Goal: Transaction & Acquisition: Book appointment/travel/reservation

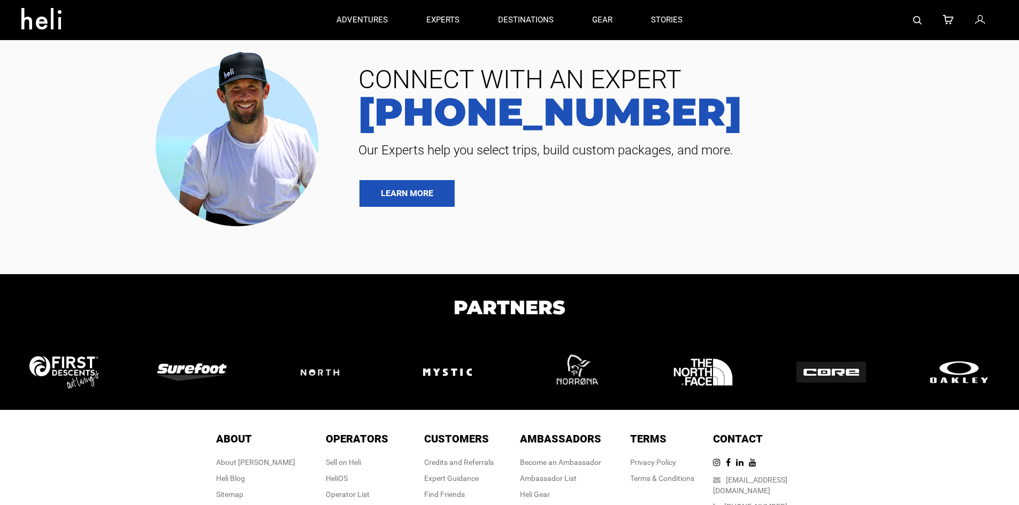
type input "Heli Skiing"
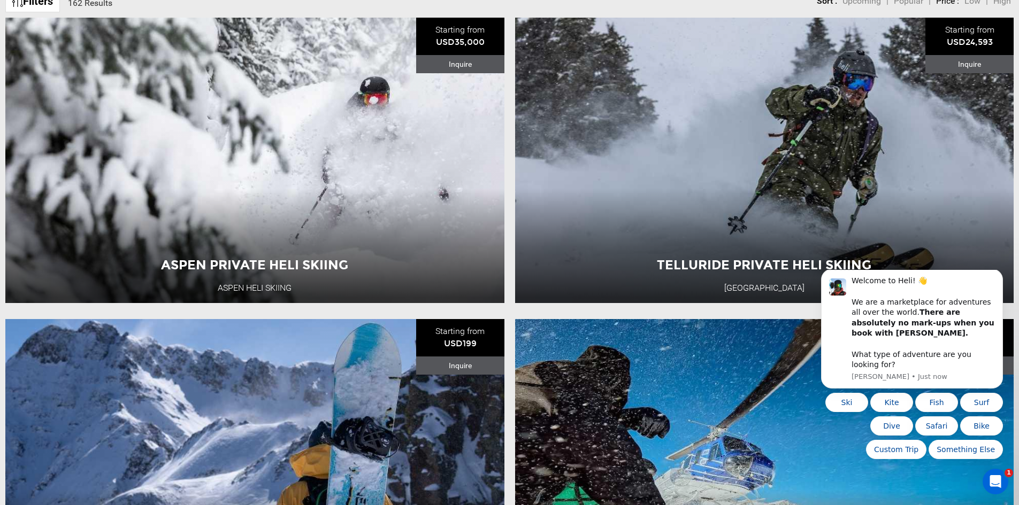
scroll to position [160, 0]
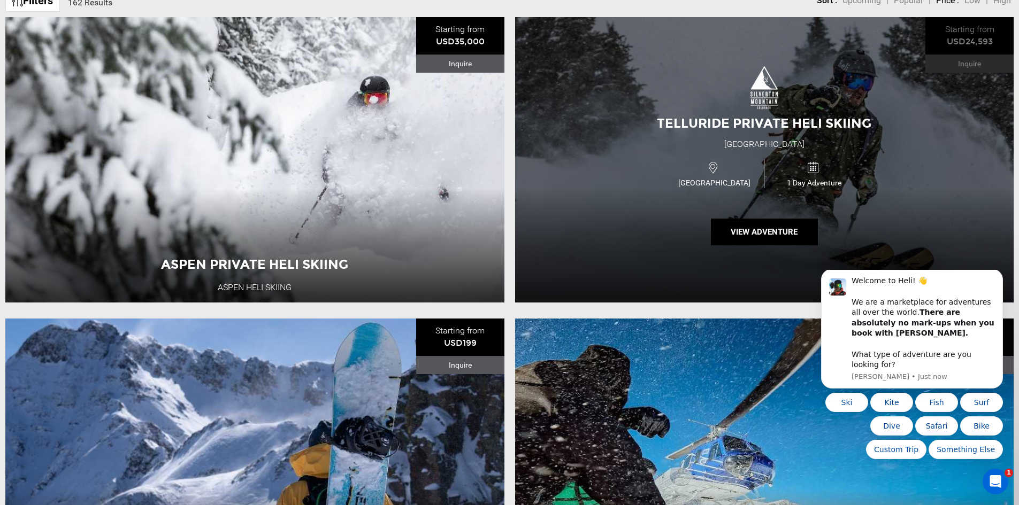
click at [812, 114] on div "Telluride Private Heli Skiing [GEOGRAPHIC_DATA] [GEOGRAPHIC_DATA] 1 Day Adventu…" at bounding box center [764, 159] width 499 height 285
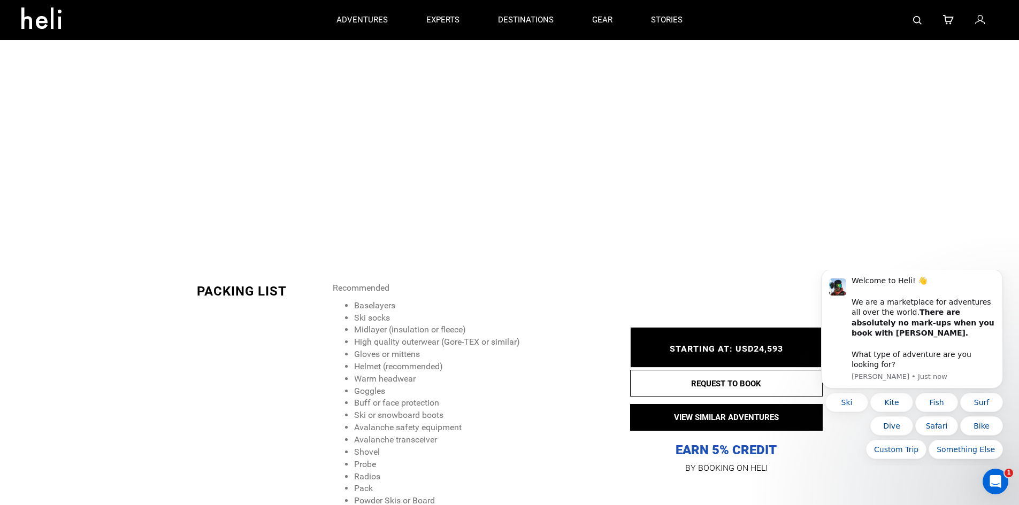
scroll to position [1123, 0]
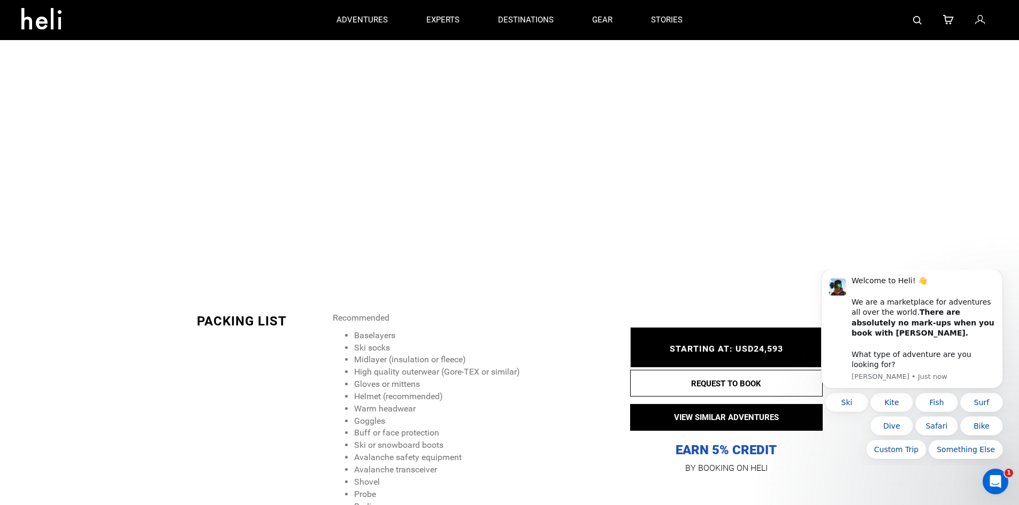
type input "Heli Skiing"
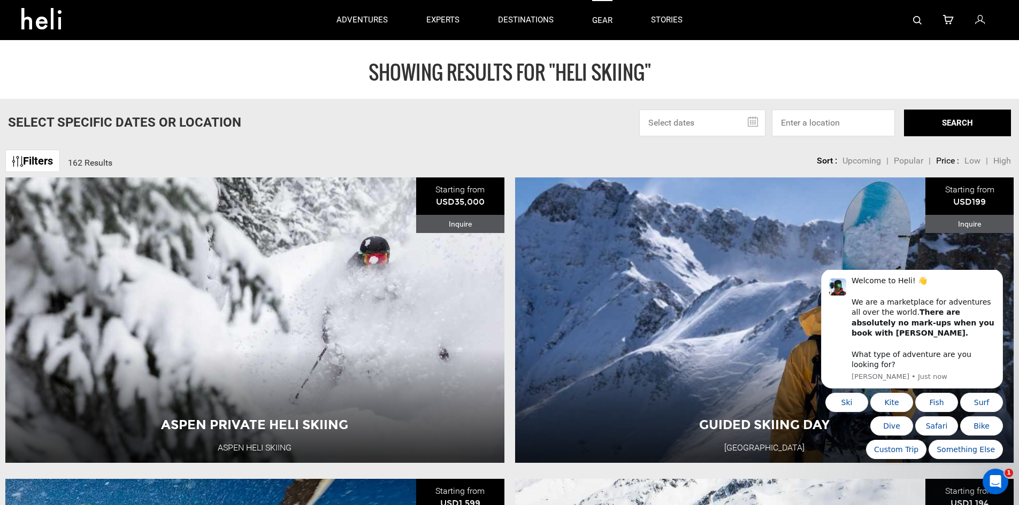
click at [606, 21] on link "gear" at bounding box center [602, 20] width 20 height 40
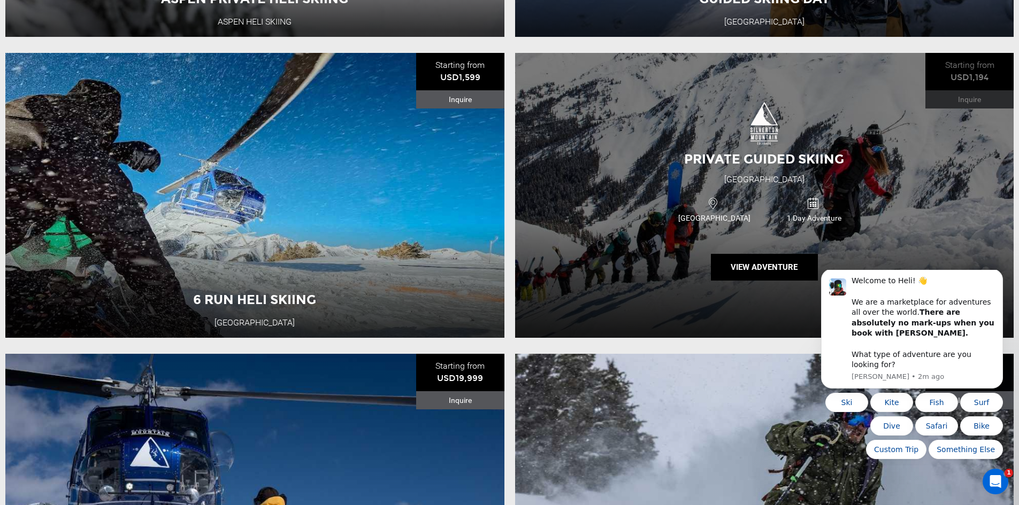
scroll to position [428, 0]
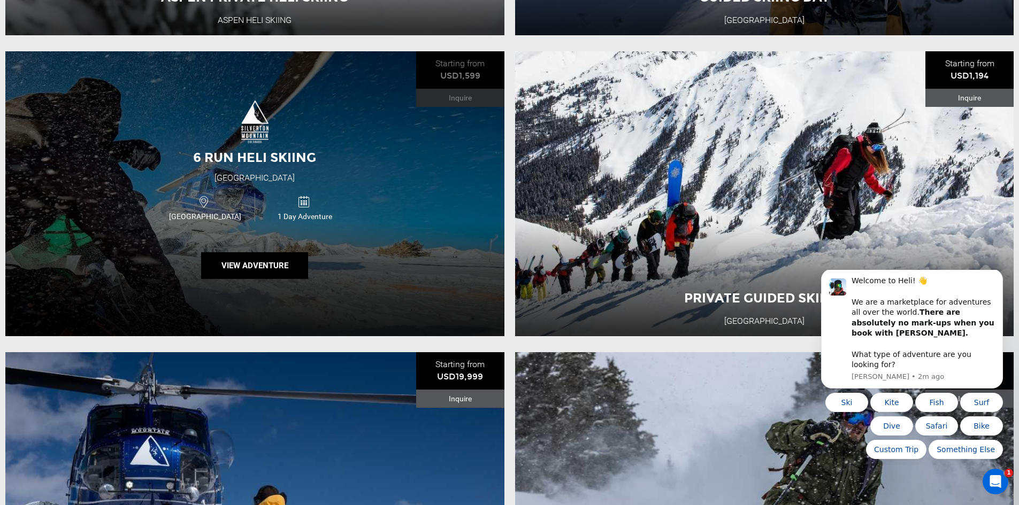
click at [353, 160] on div "6 Run Heli Skiing [GEOGRAPHIC_DATA] [GEOGRAPHIC_DATA] 1 Day Adventure View Adve…" at bounding box center [254, 193] width 499 height 285
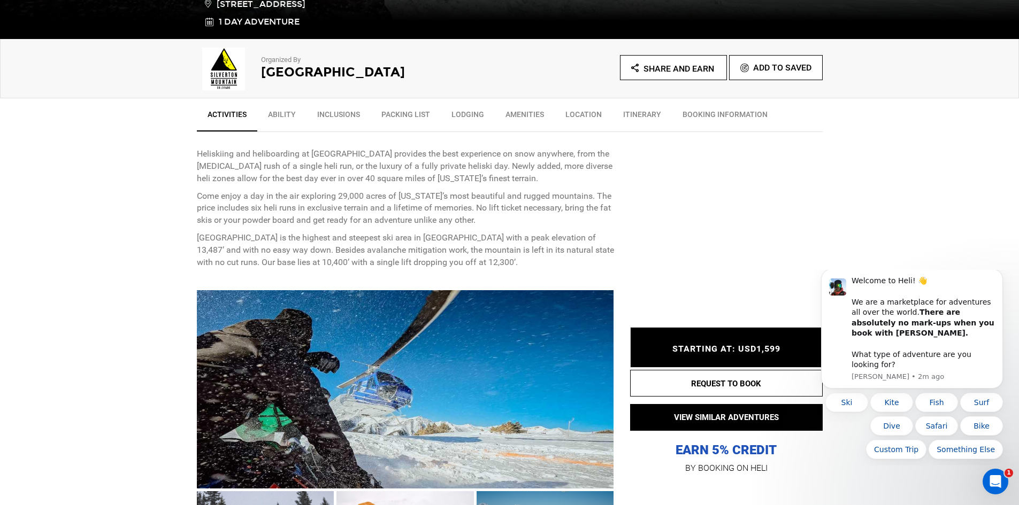
scroll to position [642, 0]
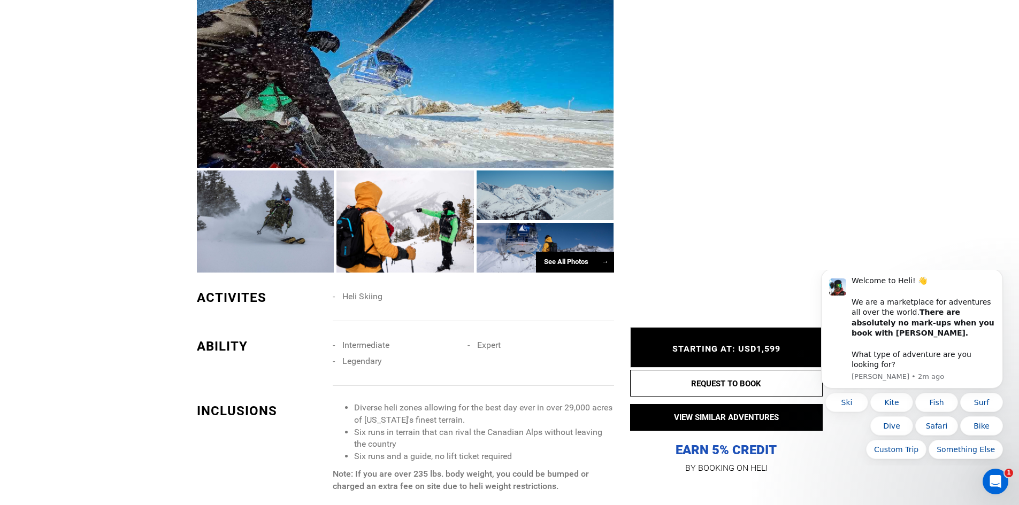
click at [422, 231] on div at bounding box center [404, 222] width 137 height 102
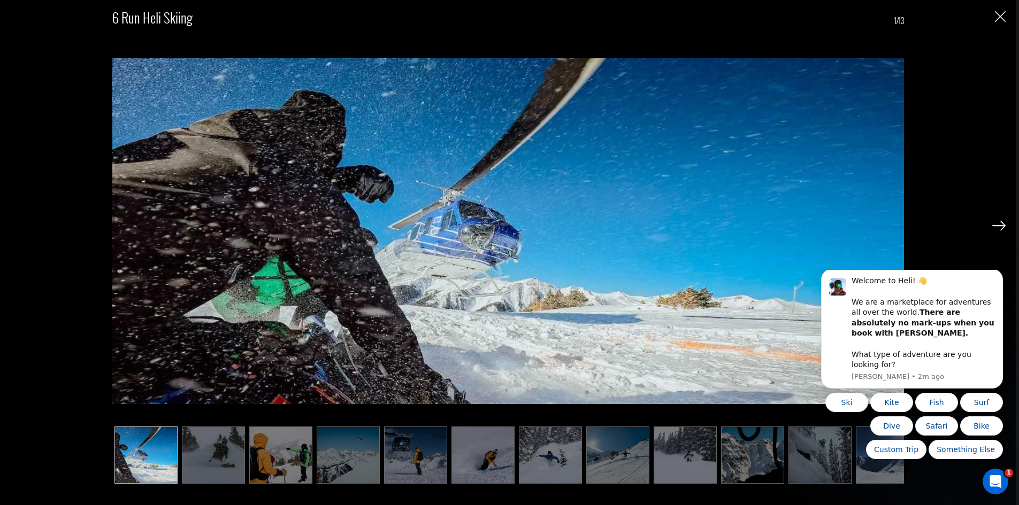
click at [290, 457] on img at bounding box center [280, 455] width 63 height 57
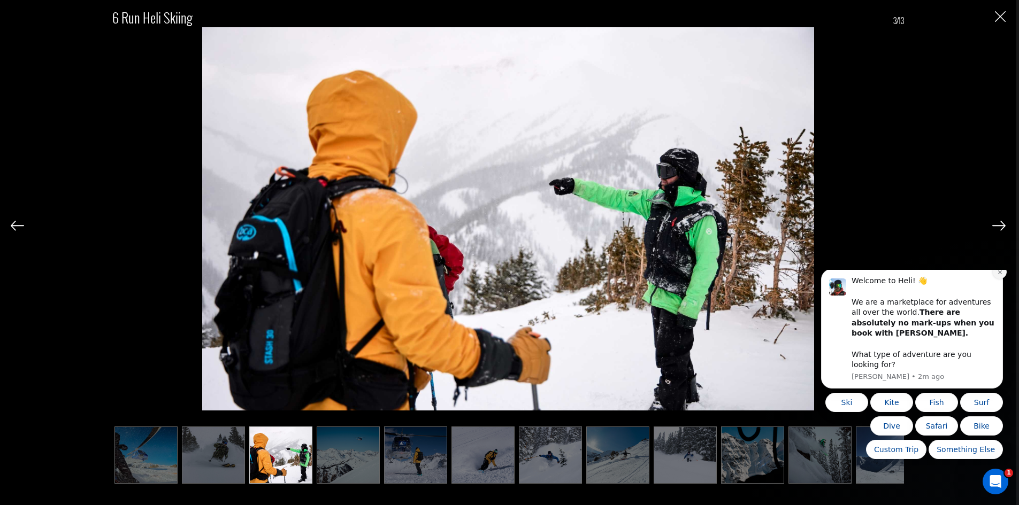
click at [1000, 275] on icon "Dismiss notification" at bounding box center [1000, 273] width 6 height 6
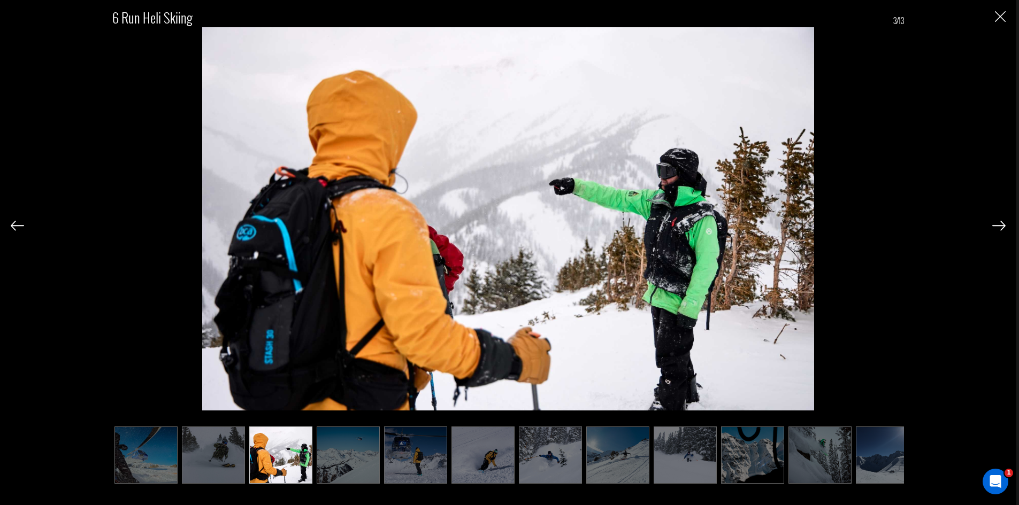
click at [350, 475] on img at bounding box center [348, 455] width 63 height 57
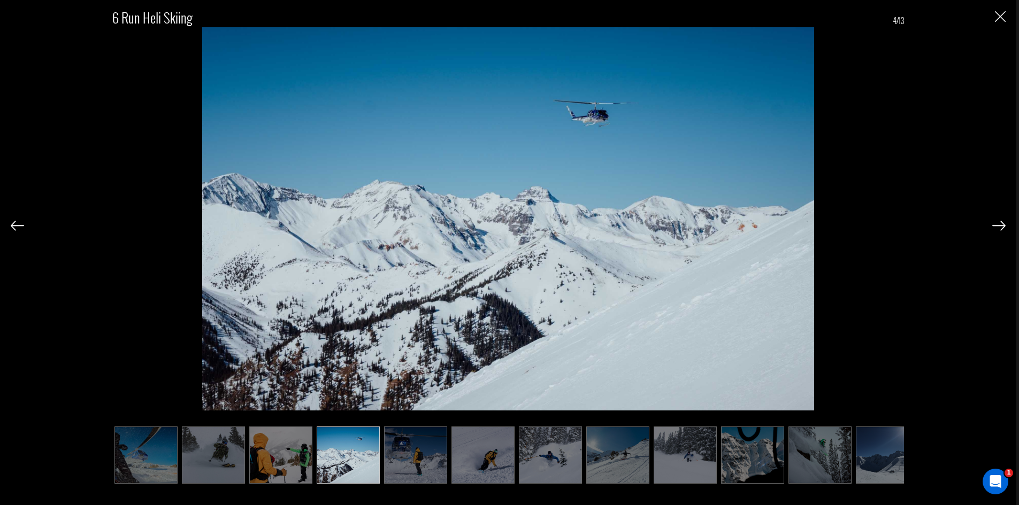
click at [419, 463] on img at bounding box center [415, 455] width 63 height 57
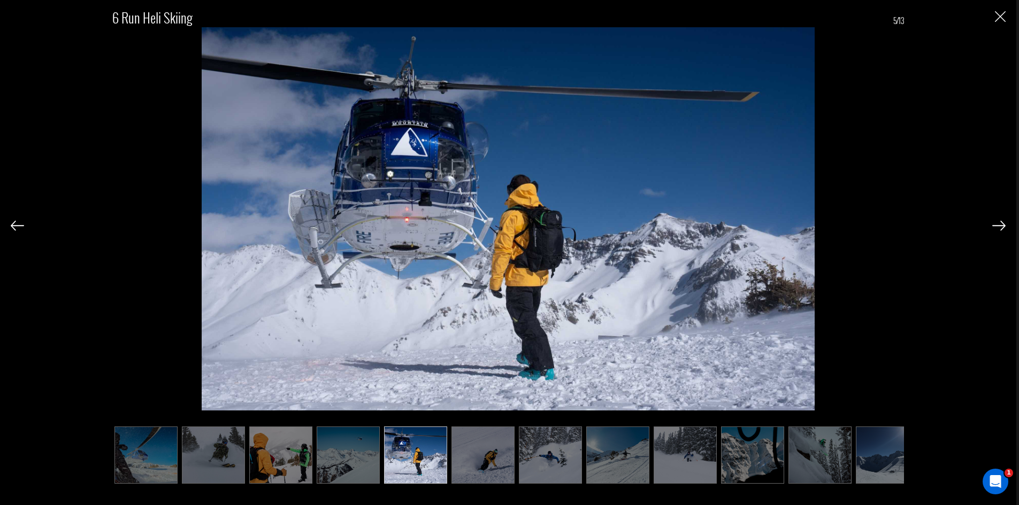
click at [554, 462] on img at bounding box center [550, 455] width 63 height 57
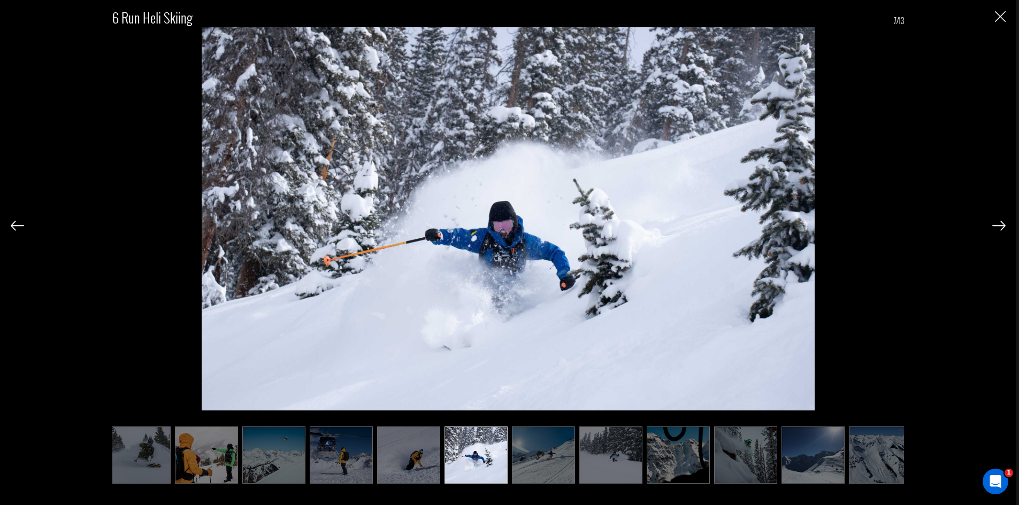
scroll to position [0, 84]
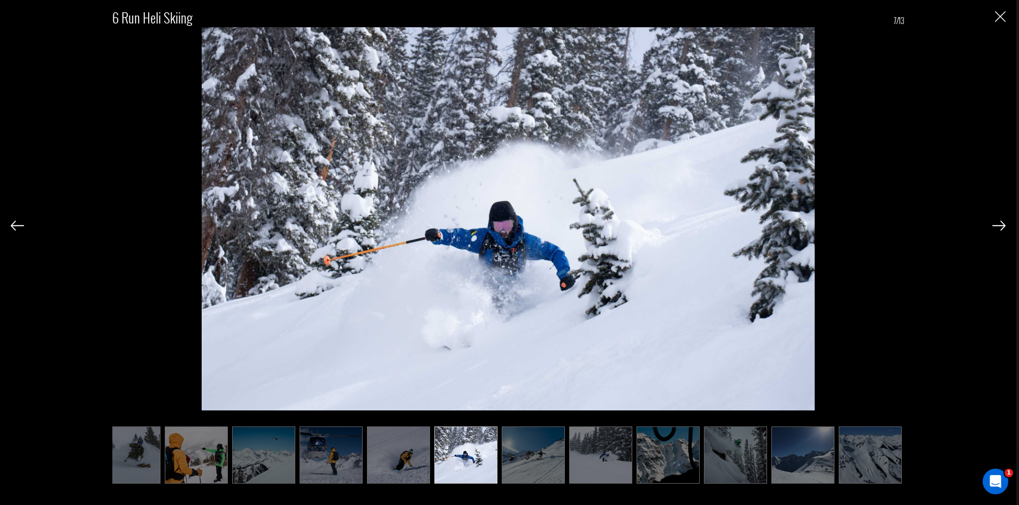
click at [544, 460] on img at bounding box center [533, 455] width 63 height 57
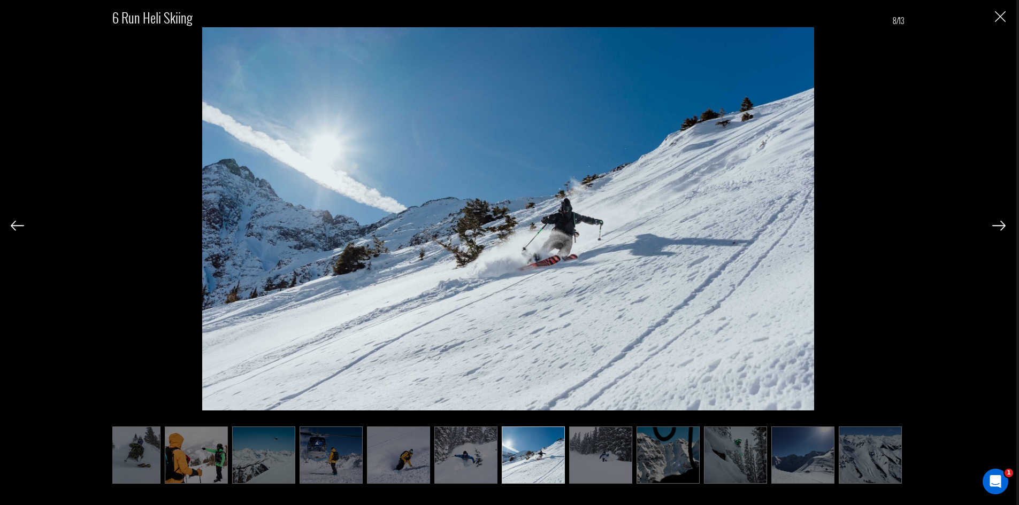
click at [616, 454] on img at bounding box center [600, 455] width 63 height 57
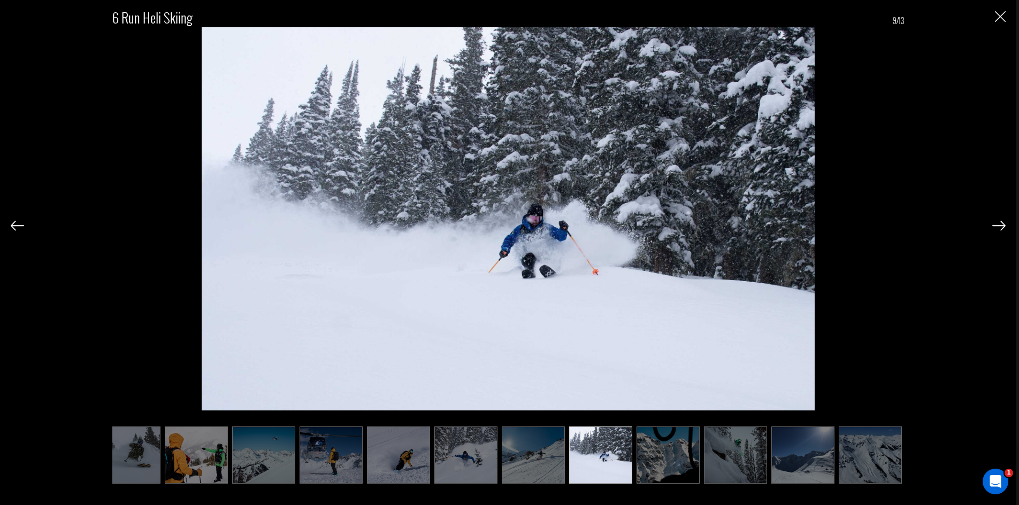
click at [661, 450] on img at bounding box center [667, 455] width 63 height 57
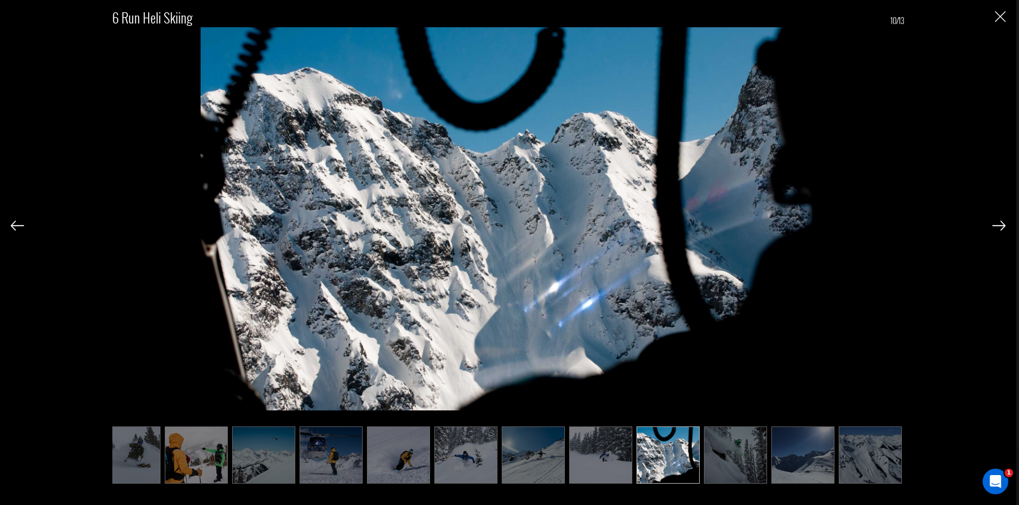
click at [749, 457] on img at bounding box center [735, 455] width 63 height 57
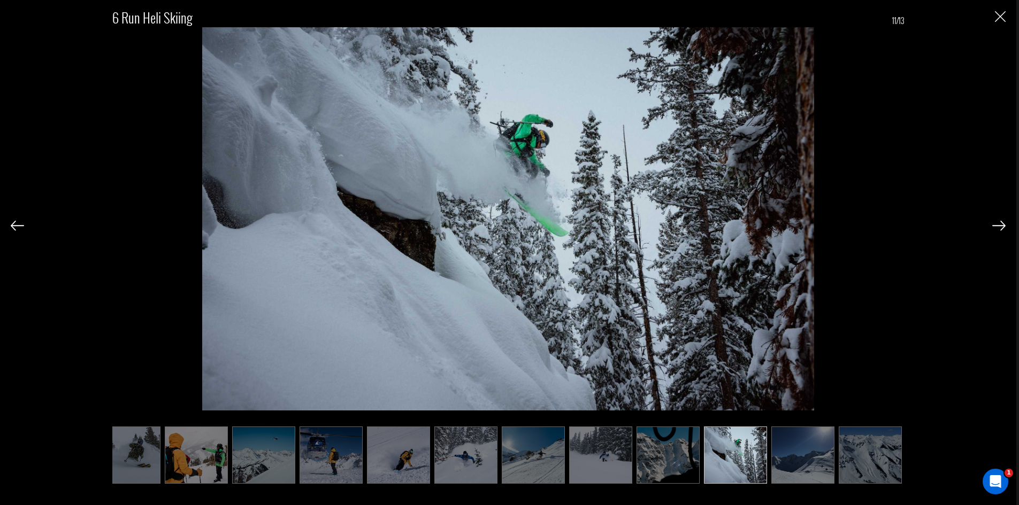
click at [790, 459] on img at bounding box center [802, 455] width 63 height 57
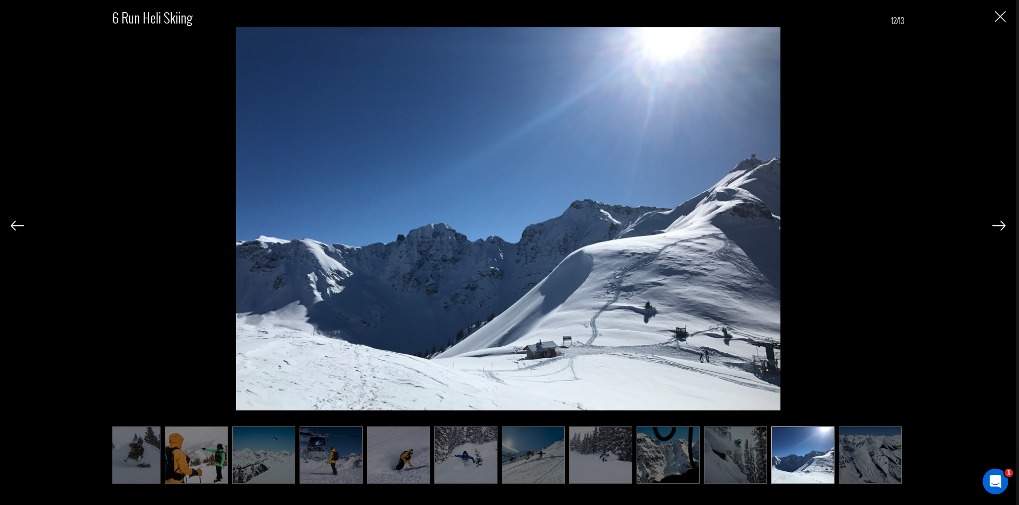
click at [870, 457] on img at bounding box center [870, 455] width 63 height 57
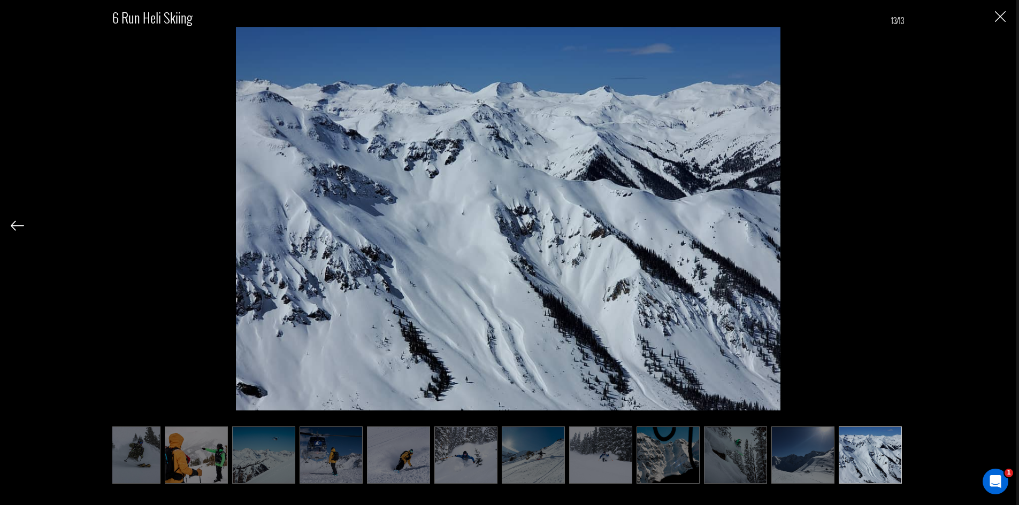
click at [333, 474] on img at bounding box center [330, 455] width 63 height 57
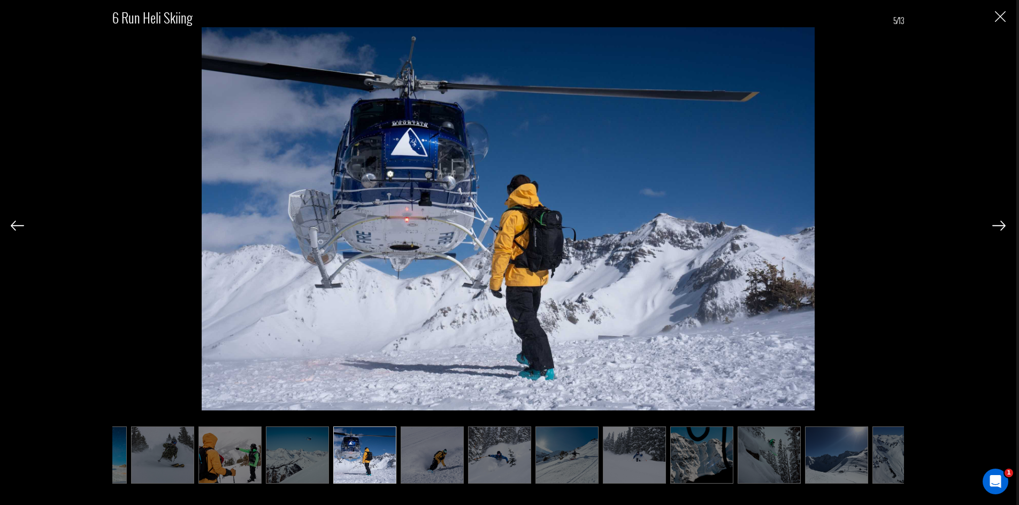
scroll to position [0, 0]
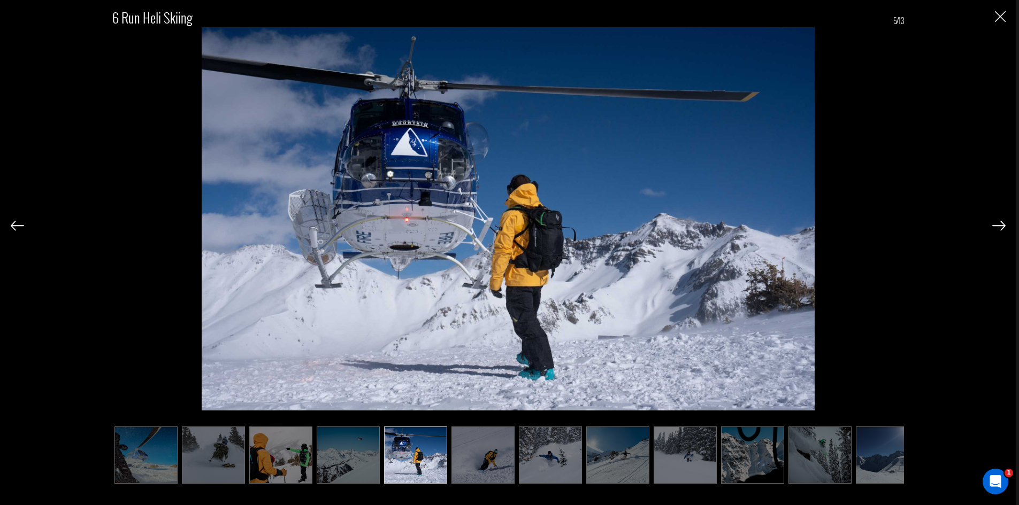
click at [484, 454] on img at bounding box center [482, 455] width 63 height 57
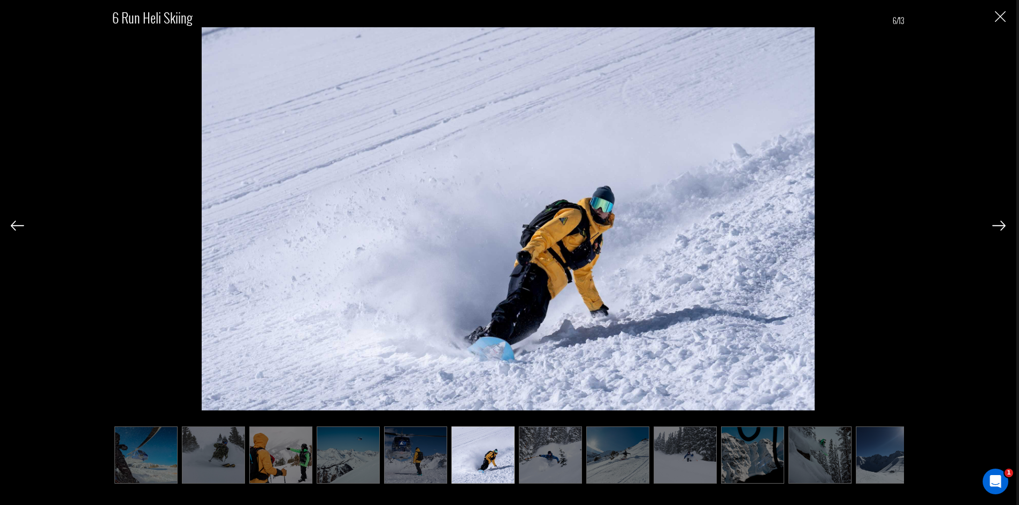
click at [993, 14] on div "6 Run Heli Skiing 6/13" at bounding box center [508, 240] width 995 height 480
click at [998, 19] on img "Close" at bounding box center [1000, 16] width 11 height 11
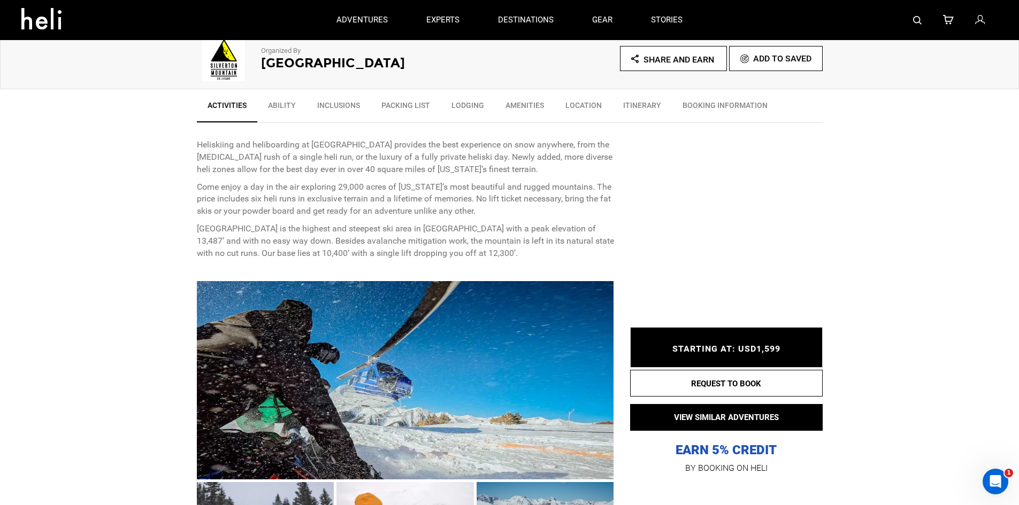
scroll to position [321, 0]
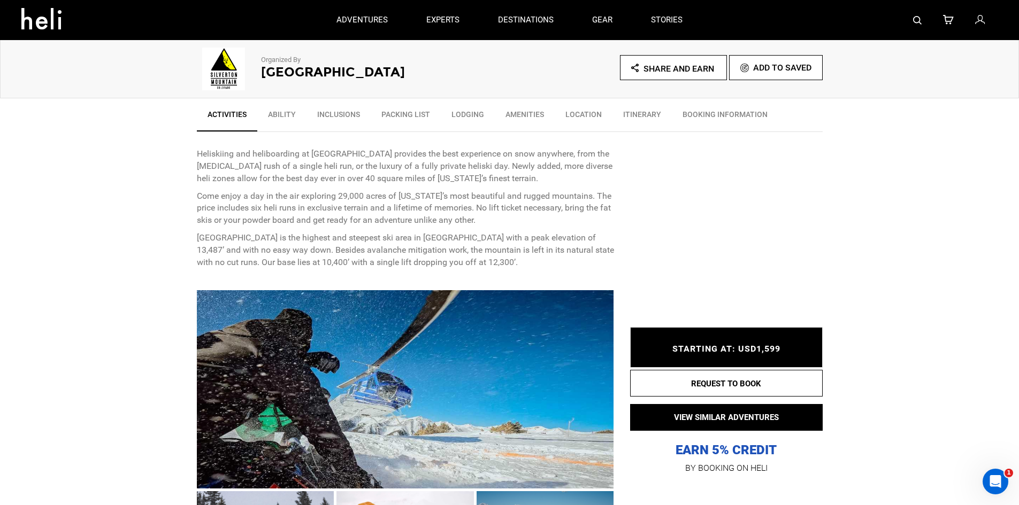
type input "Heli Skiing"
